Goal: Information Seeking & Learning: Learn about a topic

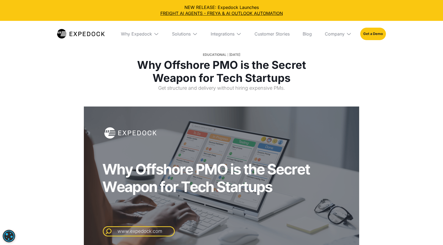
select select
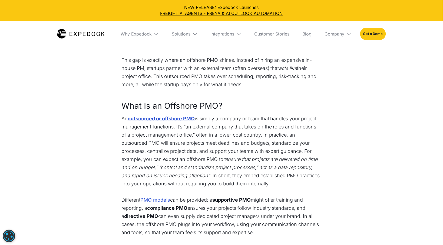
scroll to position [63, 0]
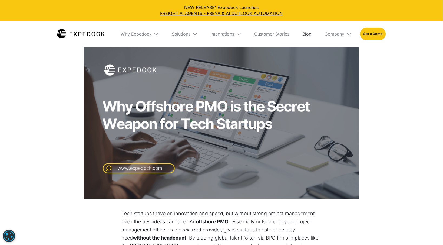
click at [315, 35] on link "Blog" at bounding box center [307, 34] width 18 height 26
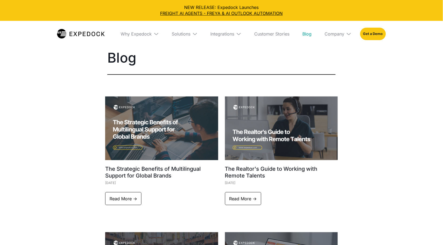
select select
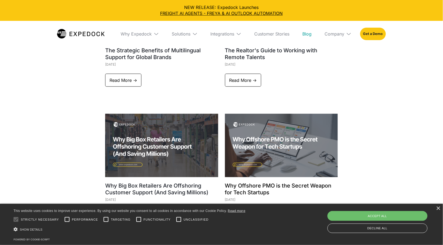
scroll to position [226, 0]
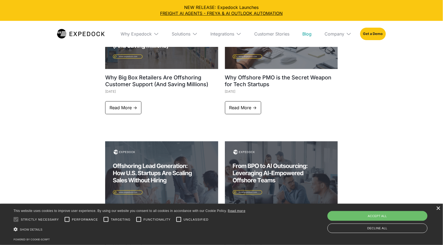
click at [438, 209] on div "×" at bounding box center [439, 208] width 4 height 4
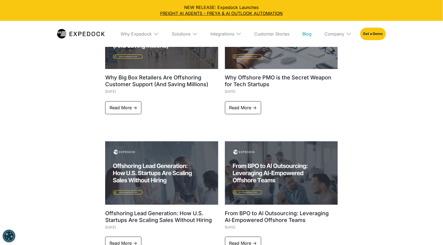
scroll to position [162, 0]
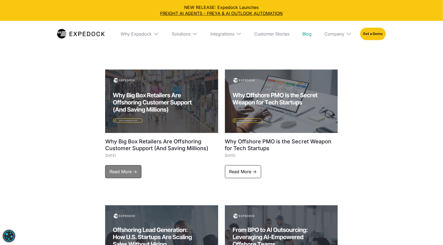
click at [129, 167] on link "Read More ->" at bounding box center [123, 171] width 36 height 13
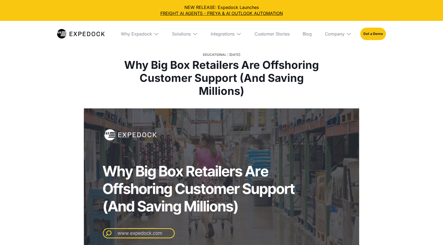
select select
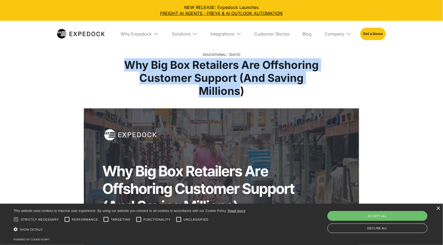
drag, startPoint x: 241, startPoint y: 96, endPoint x: 120, endPoint y: 65, distance: 124.8
click at [120, 65] on div "Educational August 20, 2025 Why Big Box Retailers Are Offshoring Customer Suppo…" at bounding box center [221, 74] width 254 height 68
copy h1 "Why Big Box Retailers Are Offshoring Customer Support (And Saving Millions"
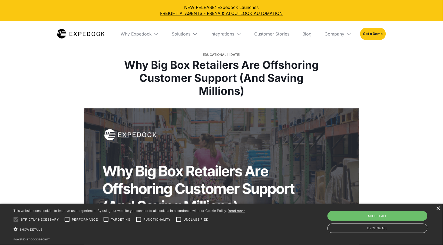
click at [439, 208] on div "×" at bounding box center [439, 208] width 4 height 4
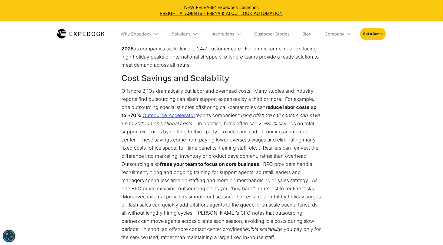
scroll to position [205, 0]
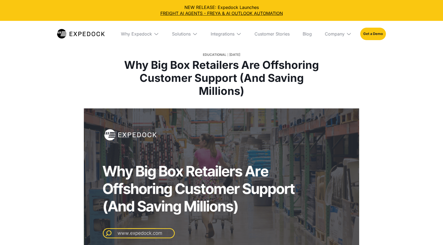
select select
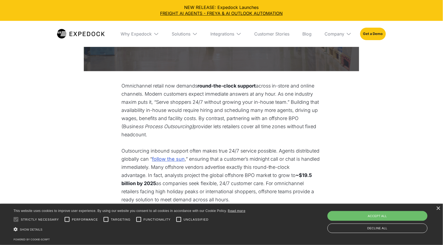
scroll to position [191, 0]
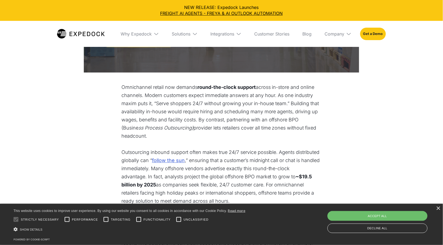
click at [441, 209] on div "× This website uses cookies to improve user experience. By using our website yo…" at bounding box center [221, 224] width 443 height 41
click at [439, 209] on div "×" at bounding box center [439, 208] width 4 height 4
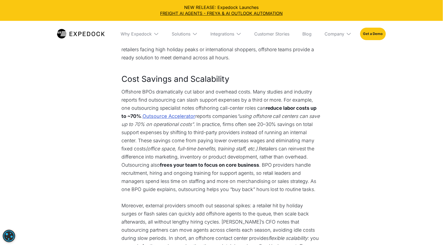
scroll to position [334, 0]
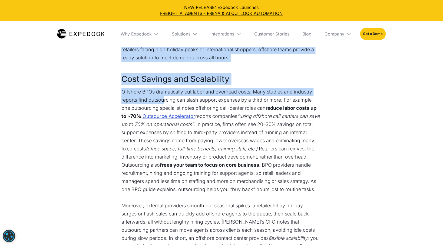
drag, startPoint x: 119, startPoint y: 86, endPoint x: 165, endPoint y: 92, distance: 47.0
click at [198, 91] on p "Offshore BPOs dramatically cut labor and overhead costs. Many studies and indus…" at bounding box center [222, 124] width 200 height 73
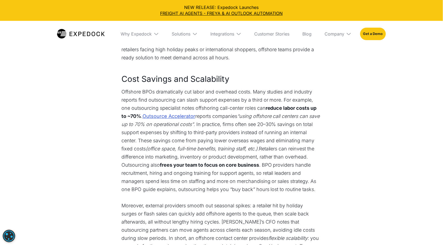
copy p "Many studies and industry reports find outsourcing can slash support expenses b…"
drag, startPoint x: 254, startPoint y: 88, endPoint x: 264, endPoint y: 142, distance: 54.9
click at [264, 142] on p "Offshore BPOs dramatically cut labor and overhead costs. Many studies and indus…" at bounding box center [222, 124] width 200 height 73
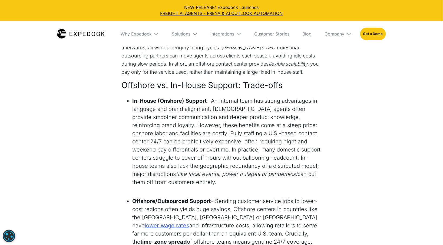
scroll to position [504, 0]
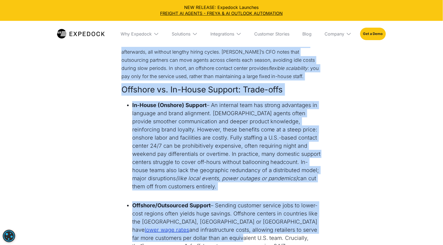
drag, startPoint x: 121, startPoint y: 83, endPoint x: 144, endPoint y: 224, distance: 143.3
click at [147, 102] on strong "In-House (Onshore) Support" at bounding box center [169, 105] width 74 height 6
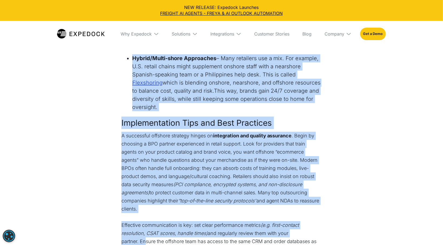
scroll to position [860, 0]
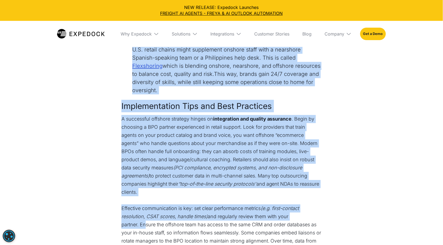
drag, startPoint x: 123, startPoint y: 82, endPoint x: 247, endPoint y: 67, distance: 125.0
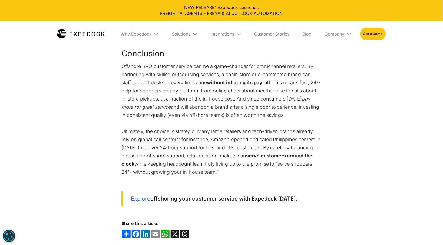
scroll to position [1058, 0]
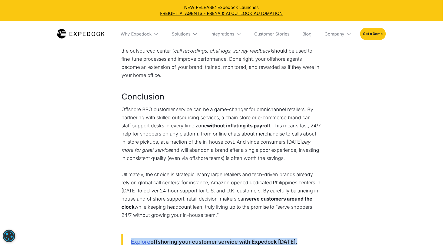
copy blockquote "Explore offshoring your customer service with Expedock today."
drag, startPoint x: 299, startPoint y: 212, endPoint x: 130, endPoint y: 216, distance: 168.9
click at [130, 234] on blockquote "Explore offshoring your customer service with Expedock today." at bounding box center [222, 241] width 200 height 15
click at [183, 32] on div "Solutions" at bounding box center [181, 33] width 19 height 5
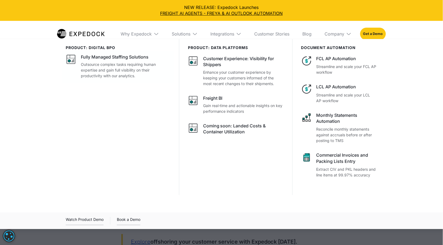
click at [73, 51] on div at bounding box center [118, 67] width 111 height 32
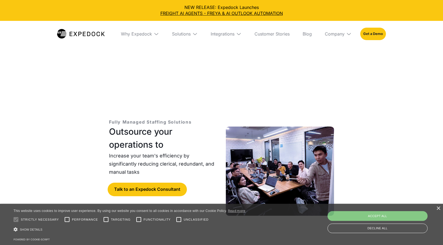
select select
